Goal: Task Accomplishment & Management: Manage account settings

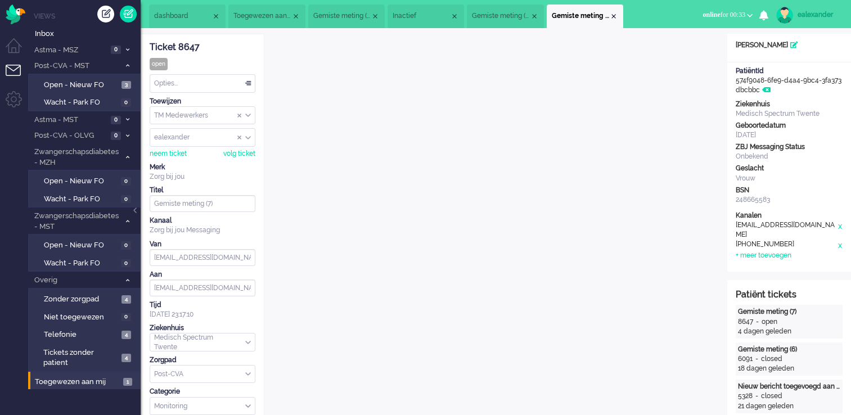
click at [349, 11] on span "Gemiste meting (3)" at bounding box center [341, 16] width 57 height 10
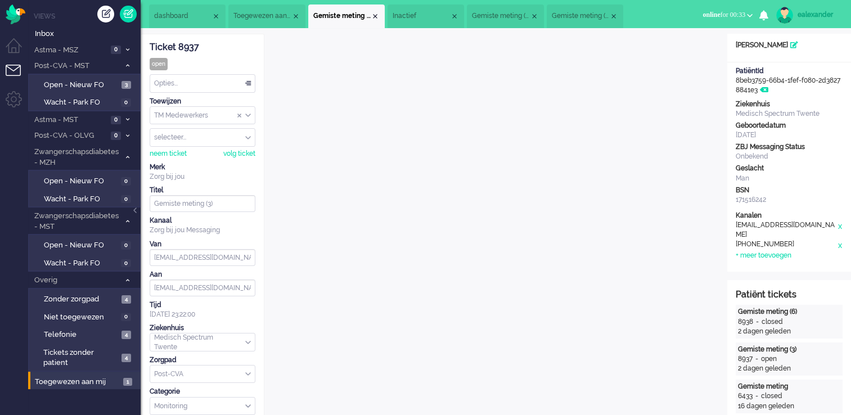
drag, startPoint x: 429, startPoint y: 15, endPoint x: 476, endPoint y: 15, distance: 47.3
click at [430, 15] on span "Inactief" at bounding box center [421, 16] width 57 height 10
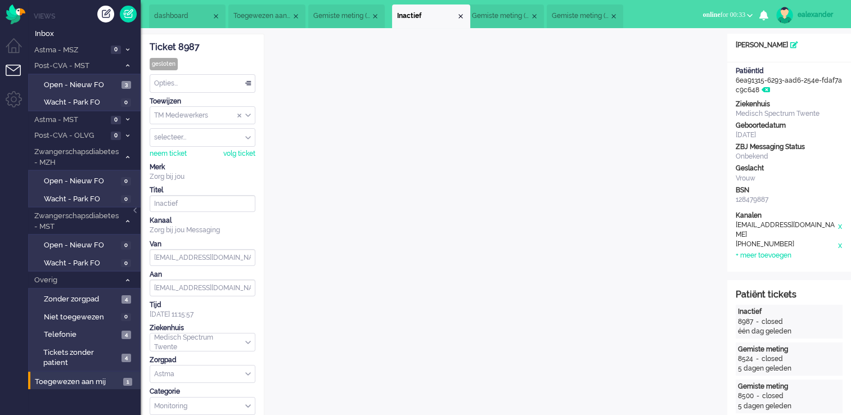
click at [500, 12] on span "Gemiste meting (7)" at bounding box center [500, 16] width 57 height 10
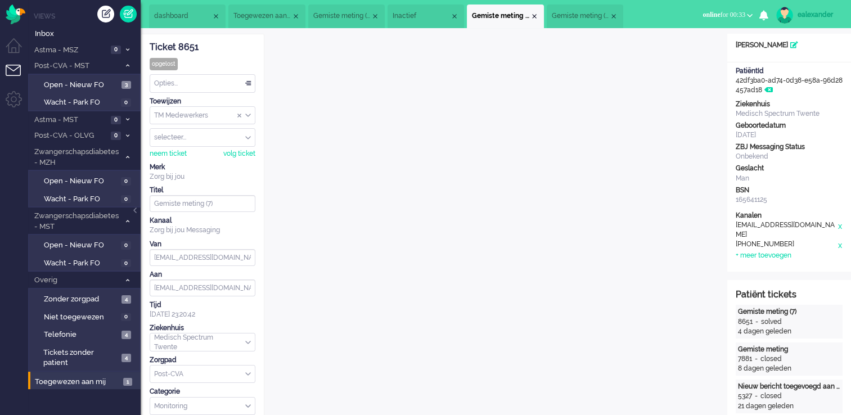
click at [179, 12] on span "dashboard" at bounding box center [182, 16] width 57 height 10
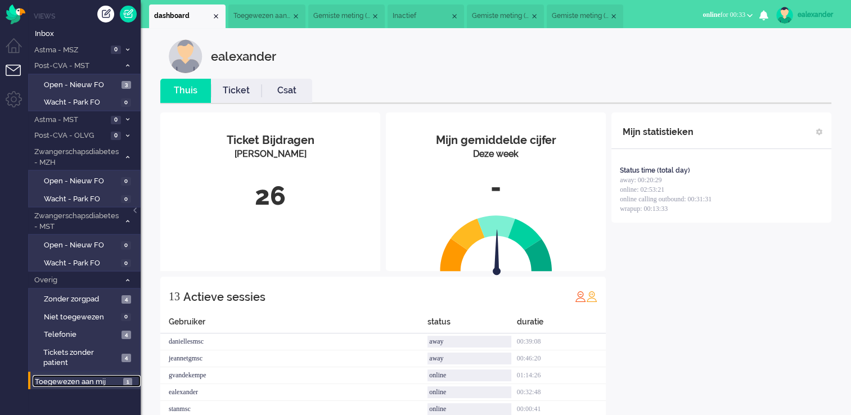
click at [119, 380] on span "Toegewezen aan mij" at bounding box center [77, 382] width 85 height 11
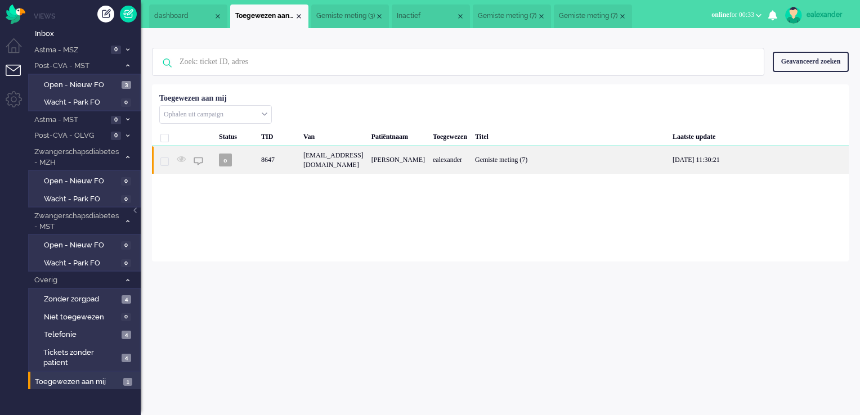
click at [367, 170] on div "[EMAIL_ADDRESS][DOMAIN_NAME]" at bounding box center [333, 160] width 68 height 28
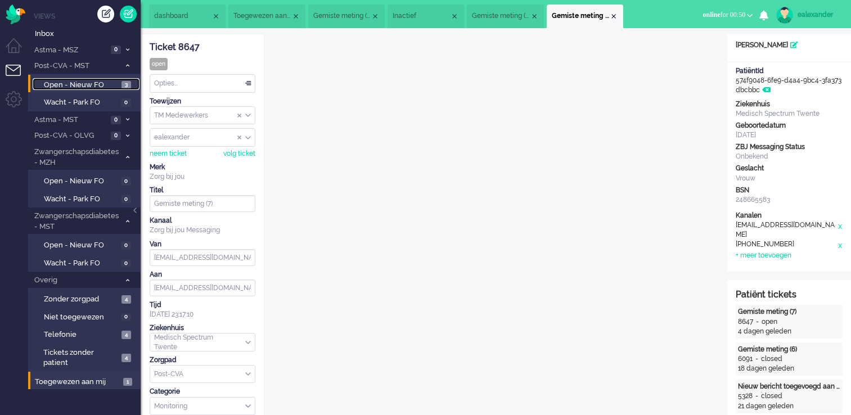
click at [126, 83] on span "3" at bounding box center [127, 85] width 10 height 8
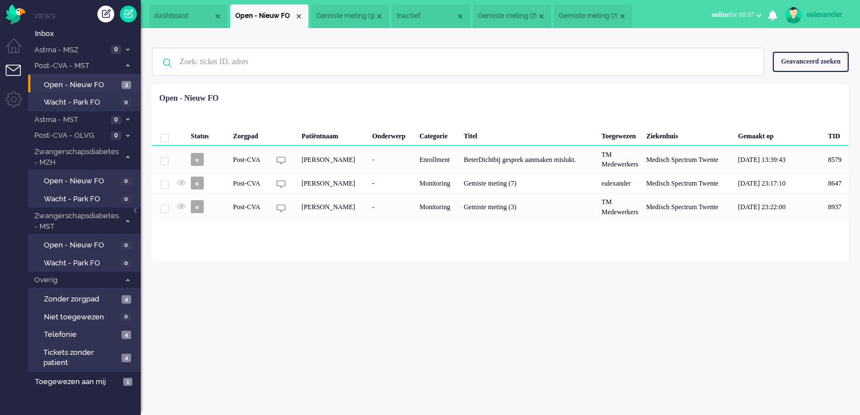
click at [736, 14] on span "online for 00:57" at bounding box center [732, 15] width 43 height 8
click at [696, 35] on label "Away" at bounding box center [714, 38] width 89 height 10
